Goal: Check status: Check status

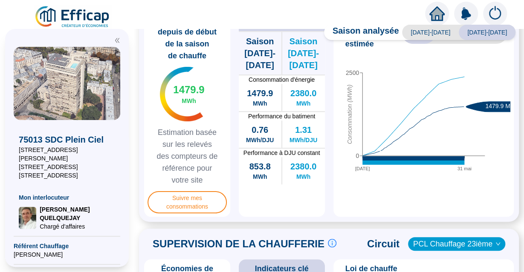
scroll to position [262, 0]
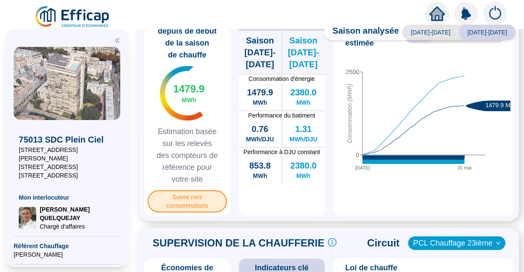
click at [180, 207] on span "Suivre mes consommations" at bounding box center [187, 202] width 79 height 22
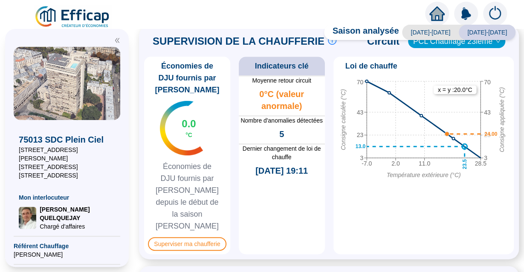
scroll to position [468, 0]
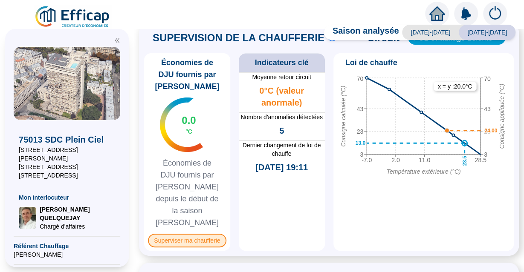
click at [191, 234] on span "Superviser ma chaufferie" at bounding box center [187, 241] width 78 height 14
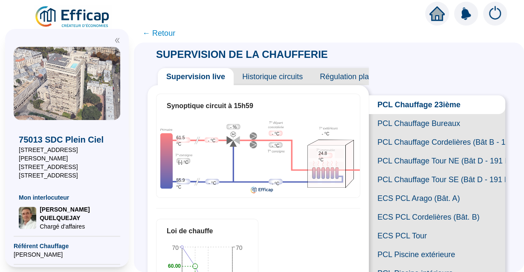
click at [288, 76] on span "Historique circuits" at bounding box center [273, 76] width 78 height 17
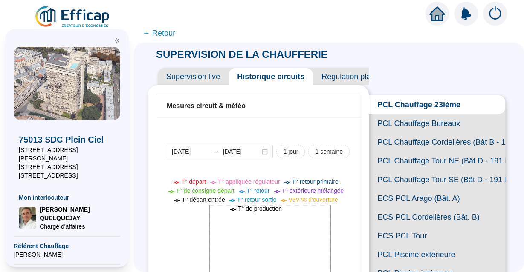
scroll to position [14, 0]
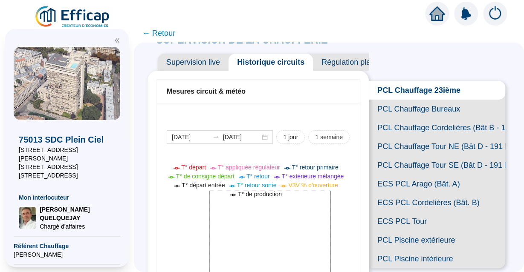
click at [349, 64] on span "Régulation plannifiée" at bounding box center [357, 62] width 89 height 17
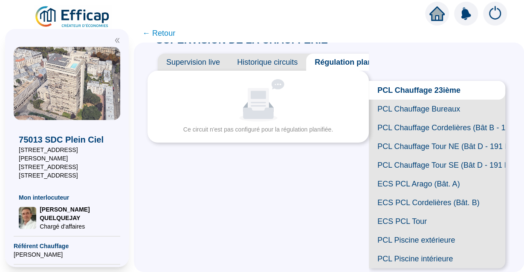
click at [277, 59] on span "Historique circuits" at bounding box center [268, 62] width 78 height 17
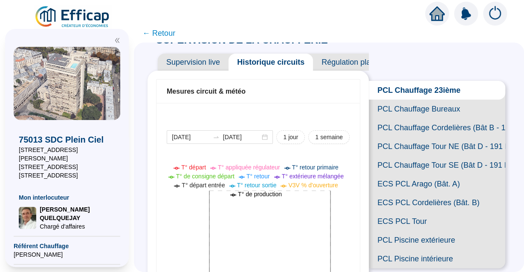
click at [403, 241] on span "PCL Piscine extérieure" at bounding box center [437, 240] width 136 height 19
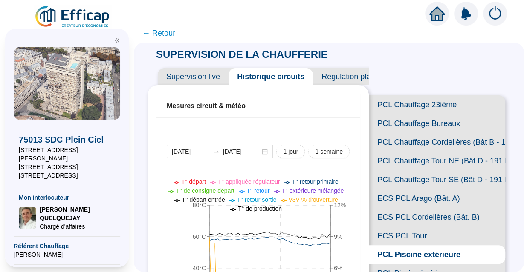
click at [331, 79] on span "Régulation plannifiée" at bounding box center [357, 76] width 89 height 17
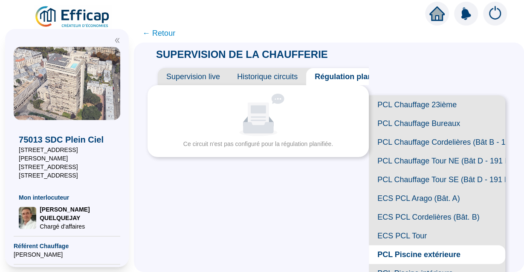
click at [286, 75] on span "Historique circuits" at bounding box center [268, 76] width 78 height 17
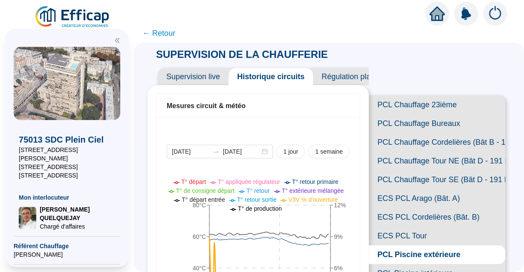
click at [194, 76] on span "Supervision live" at bounding box center [193, 76] width 71 height 17
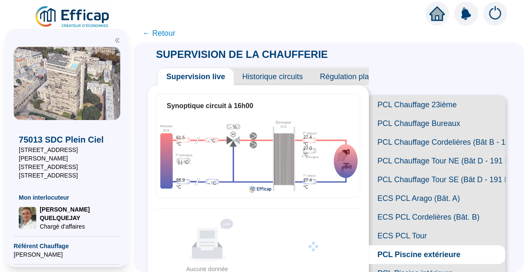
scroll to position [26, 0]
